Goal: Check status

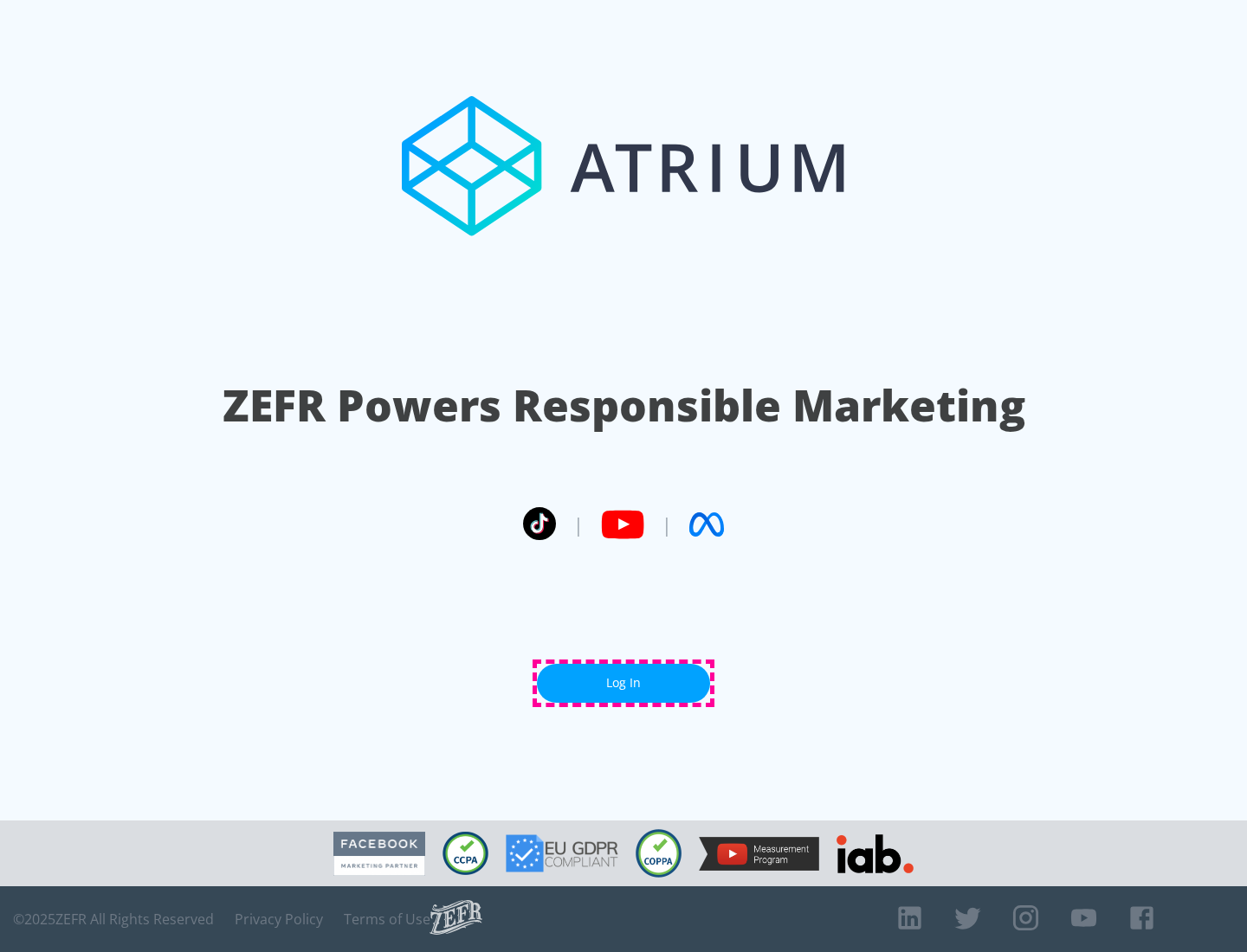
click at [624, 684] on link "Log In" at bounding box center [623, 684] width 173 height 39
